Goal: Transaction & Acquisition: Download file/media

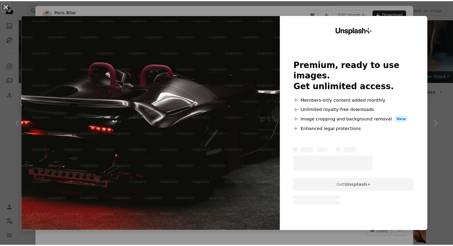
scroll to position [3399, 0]
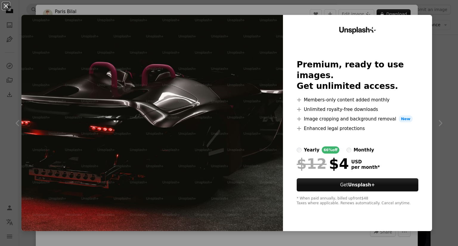
click at [441, 27] on div "An X shape Unsplash+ Premium, ready to use images. Get unlimited access. A plus…" at bounding box center [229, 123] width 458 height 246
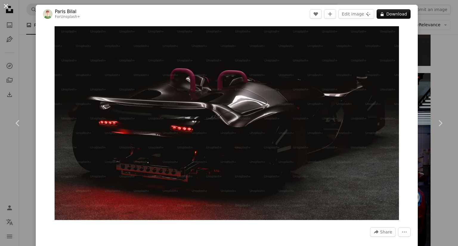
click at [6, 4] on button "An X shape" at bounding box center [5, 5] width 7 height 7
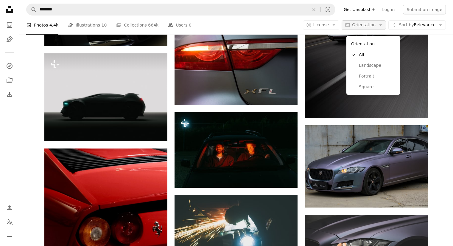
scroll to position [33985, 0]
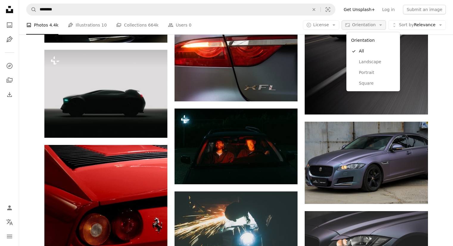
click at [380, 26] on button "Aspect ratio Orientation Arrow down" at bounding box center [364, 25] width 44 height 10
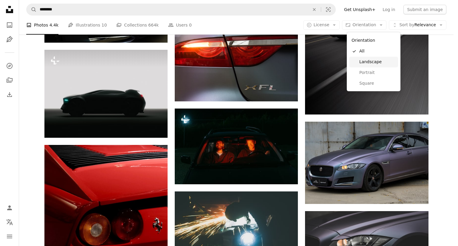
click at [384, 66] on link "Landscape" at bounding box center [373, 62] width 49 height 11
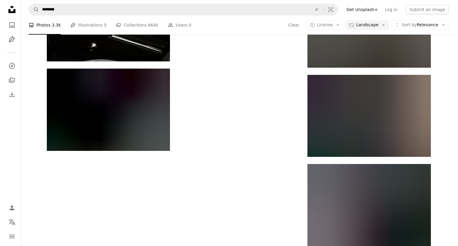
scroll to position [1390, 0]
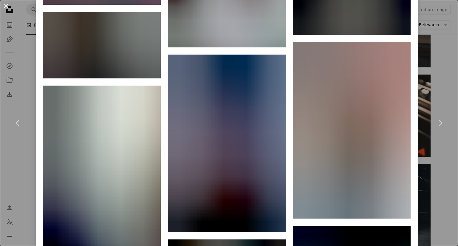
scroll to position [17904, 0]
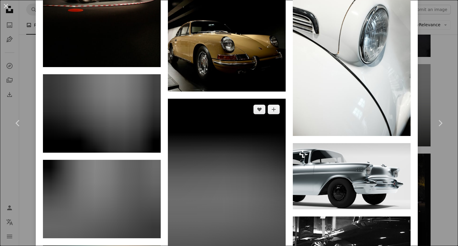
scroll to position [2438, 0]
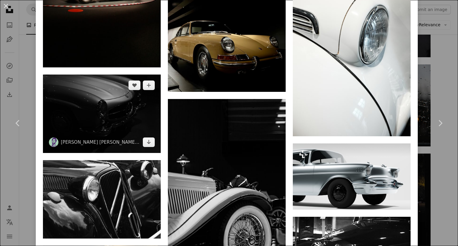
click at [114, 92] on img at bounding box center [102, 114] width 118 height 78
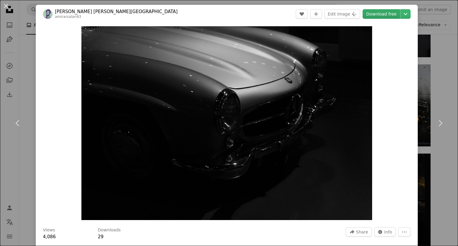
click at [386, 15] on link "Download free" at bounding box center [381, 14] width 38 height 10
